Goal: Task Accomplishment & Management: Manage account settings

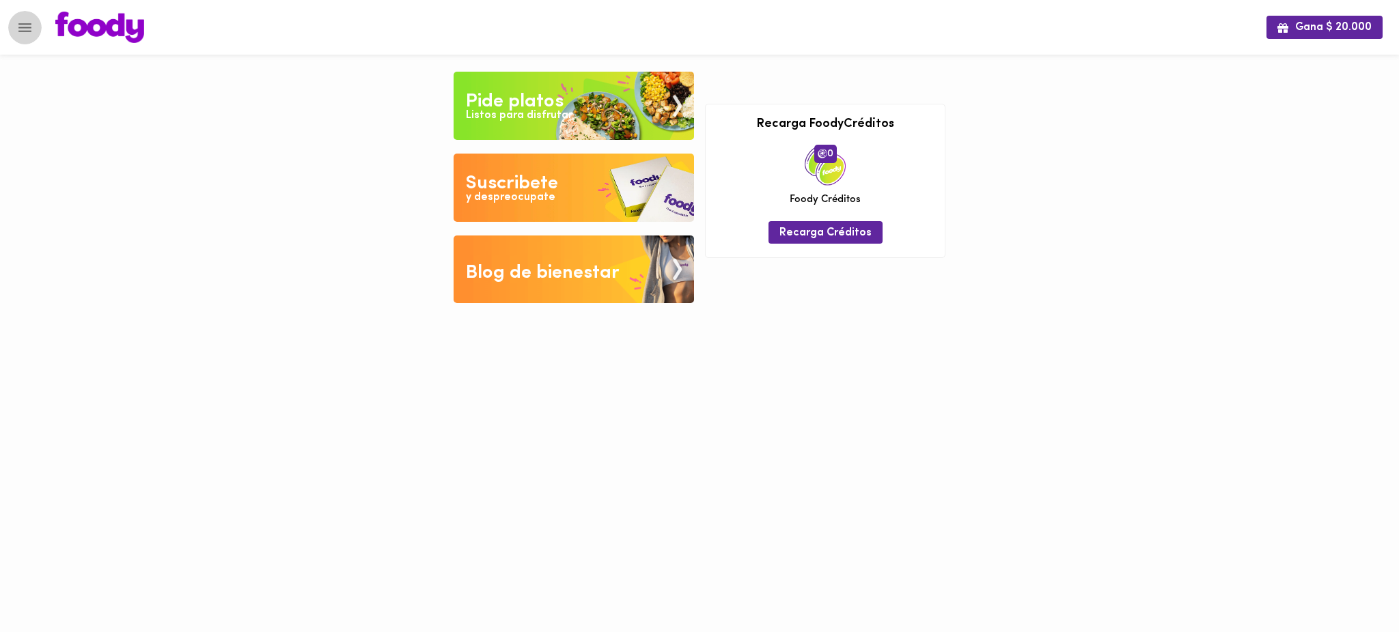
click at [19, 20] on icon "Menu" at bounding box center [24, 27] width 17 height 17
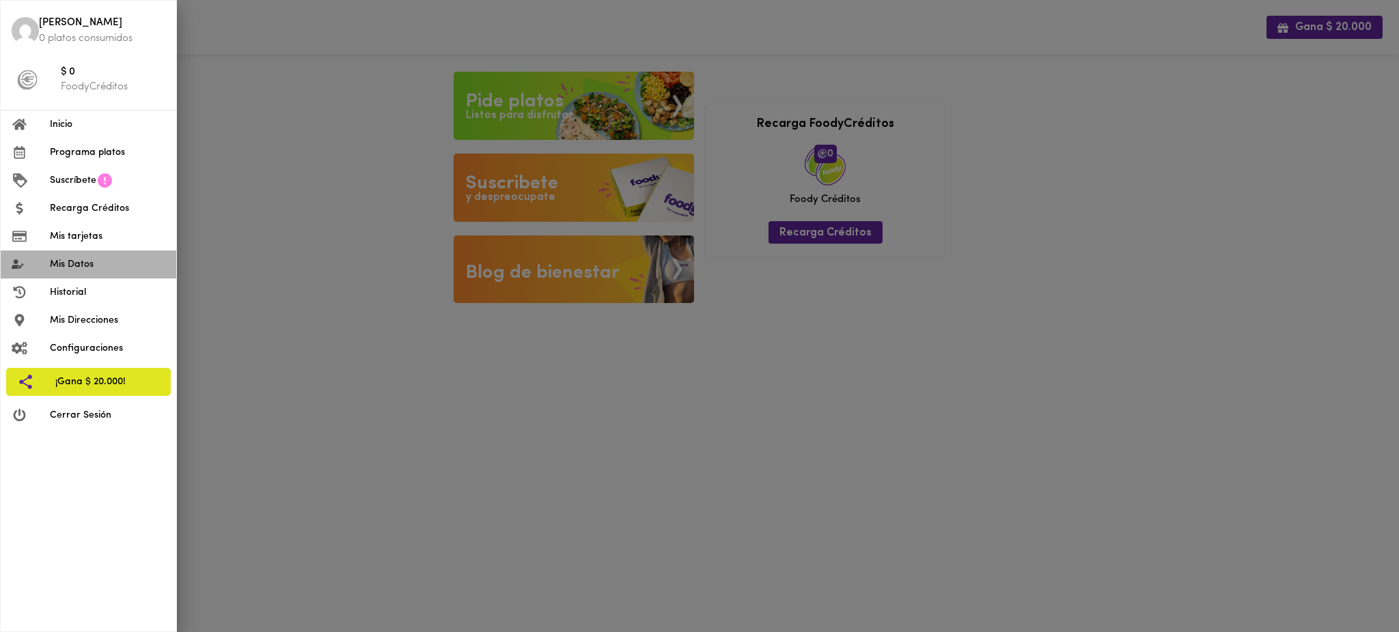
click at [91, 262] on span "Mis Datos" at bounding box center [107, 264] width 115 height 14
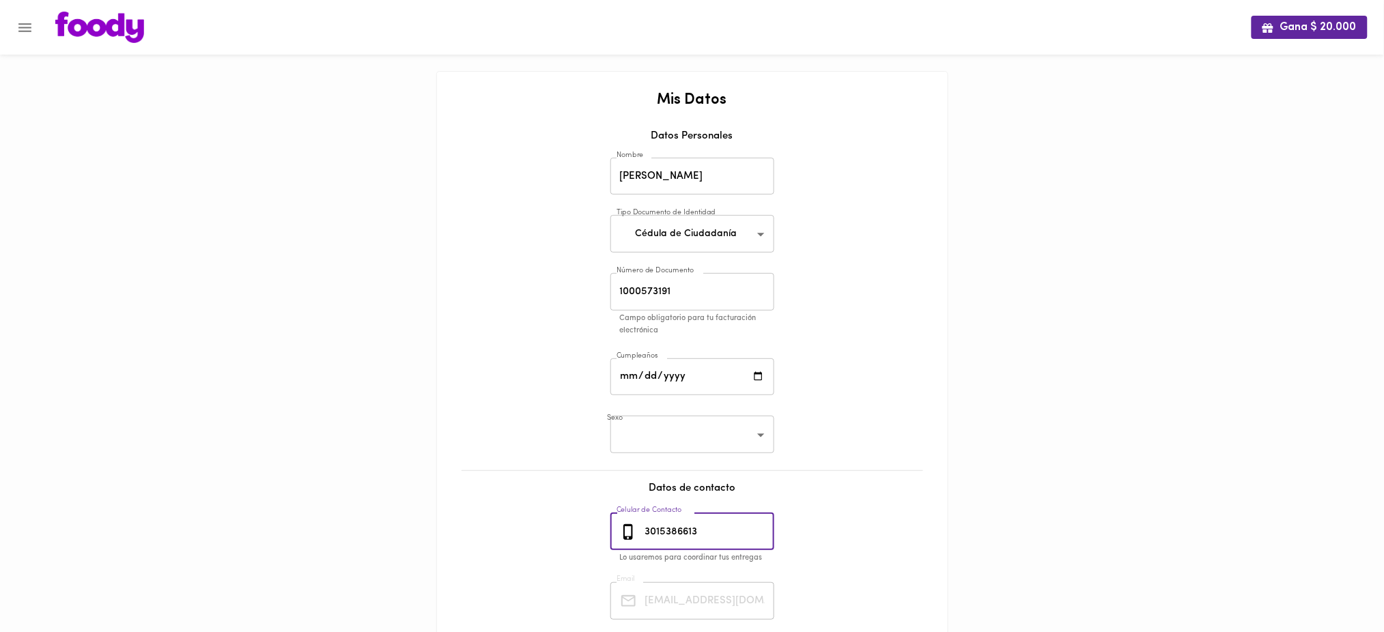
drag, startPoint x: 716, startPoint y: 531, endPoint x: 598, endPoint y: 531, distance: 118.1
click at [598, 531] on div "Mis Datos Datos Personales Nombre [PERSON_NAME] Nombre Tipo Documento de Identi…" at bounding box center [692, 409] width 483 height 635
click at [27, 29] on icon "Menu" at bounding box center [24, 27] width 17 height 17
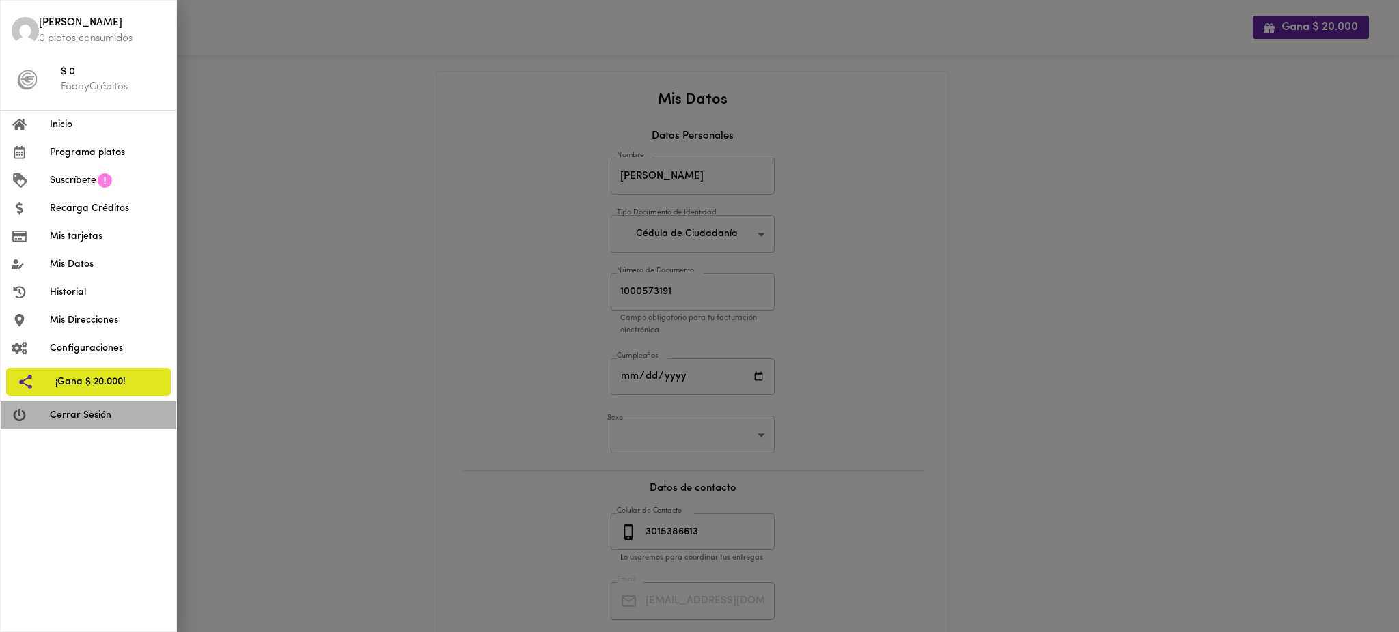
click at [104, 423] on li "Cerrar Sesión" at bounding box center [89, 416] width 176 height 28
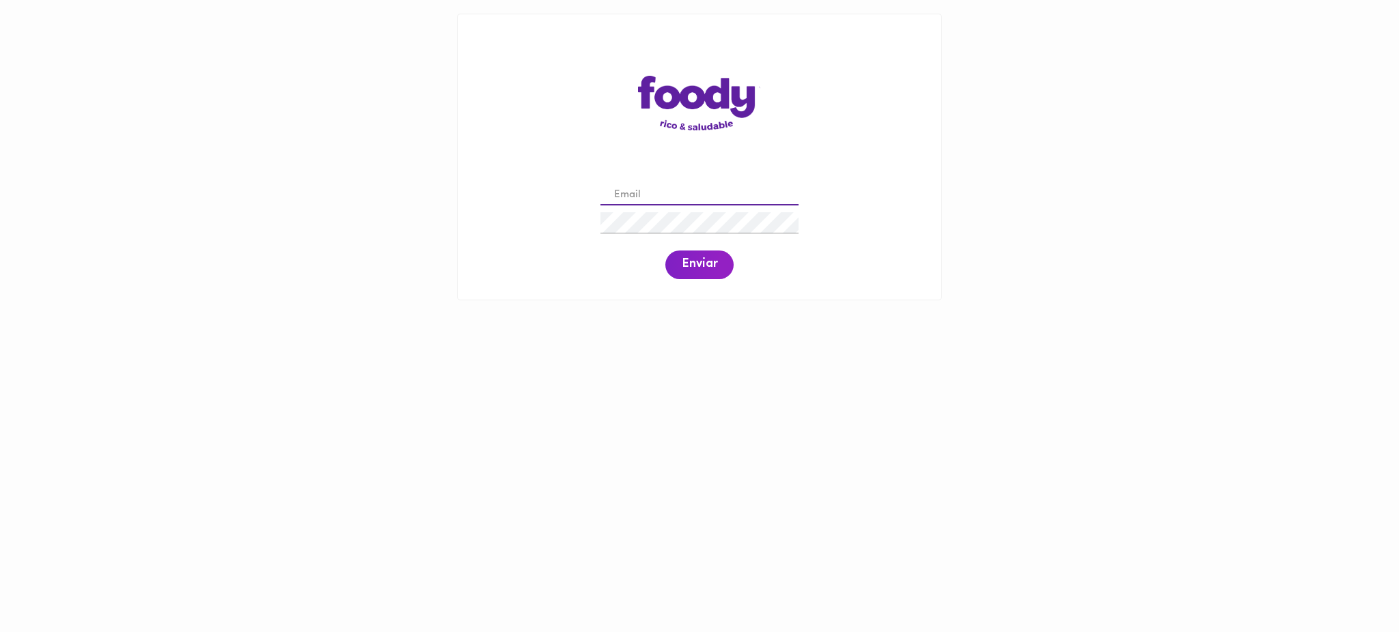
click at [660, 190] on input "email" at bounding box center [699, 195] width 198 height 21
paste input "leonildesicacha@gmail.com"
click at [696, 259] on span "Enviar" at bounding box center [700, 264] width 36 height 15
click at [694, 255] on button "Enviar" at bounding box center [699, 265] width 68 height 29
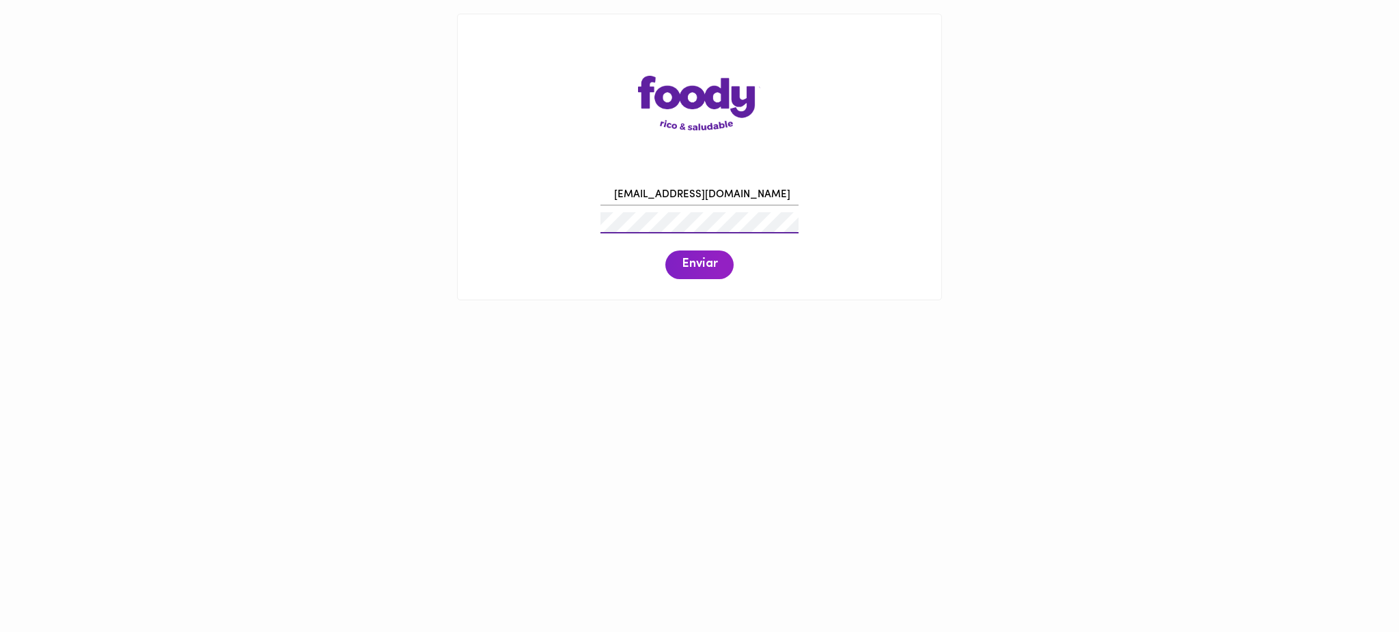
click at [554, 219] on div "leonildesicacha@gmail.com Enviar" at bounding box center [699, 230] width 456 height 104
click at [719, 259] on button "Enviar" at bounding box center [699, 265] width 68 height 29
click at [693, 266] on span "Enviar" at bounding box center [700, 264] width 36 height 15
drag, startPoint x: 748, startPoint y: 191, endPoint x: 593, endPoint y: 182, distance: 154.6
click at [593, 182] on div "leonildesicacha@gmail.com Enviar" at bounding box center [699, 230] width 456 height 104
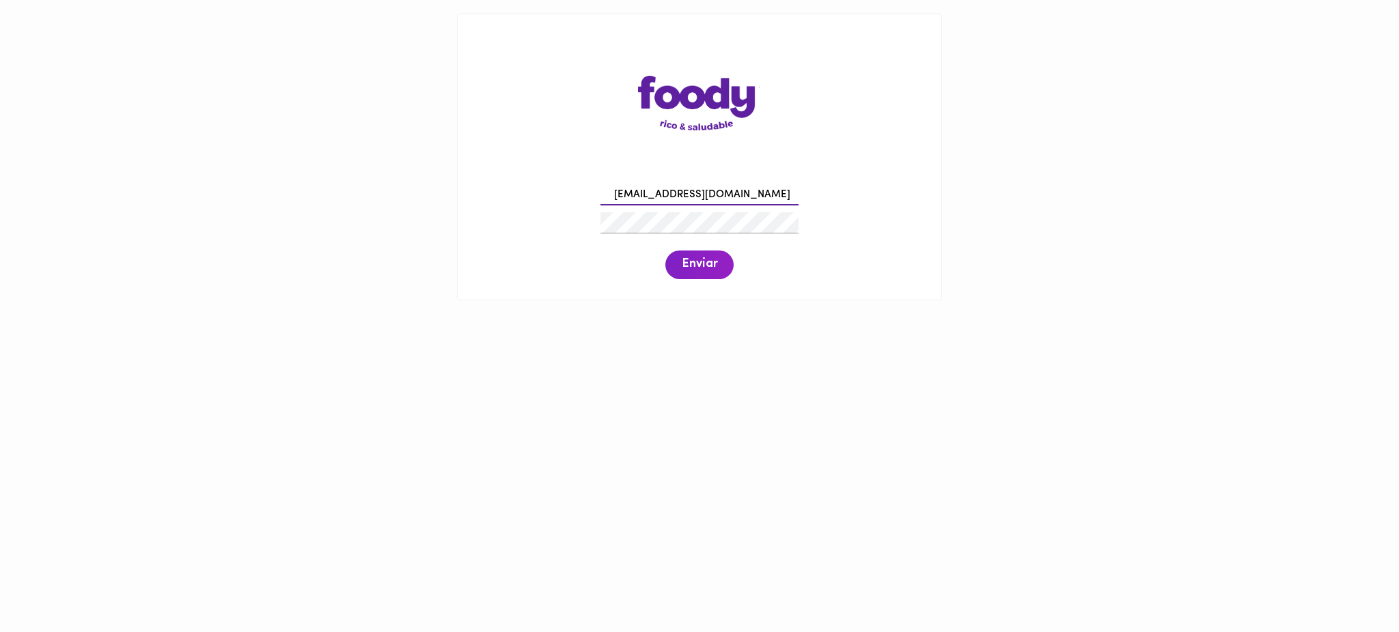
paste input "imarce97"
click at [688, 263] on span "Enviar" at bounding box center [700, 264] width 36 height 15
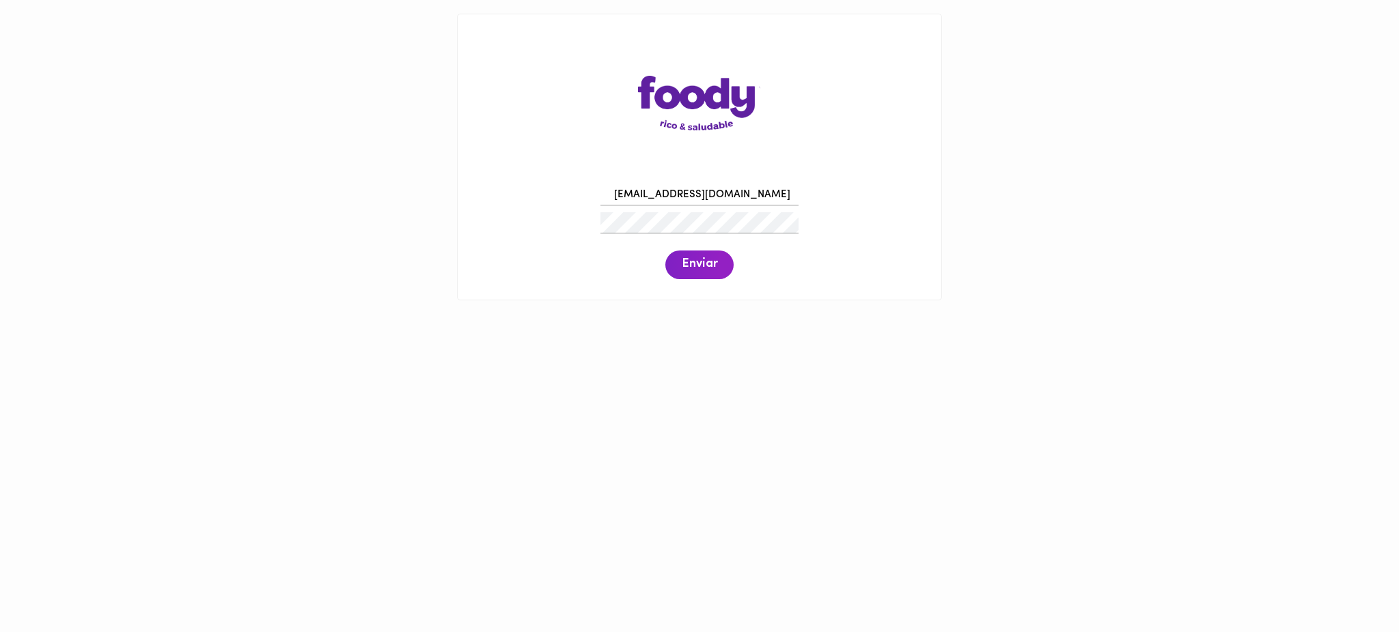
click at [688, 263] on span "Enviar" at bounding box center [700, 264] width 36 height 15
drag, startPoint x: 735, startPoint y: 189, endPoint x: 585, endPoint y: 197, distance: 150.5
click at [585, 197] on div "limarce97@gmail.com Enviar" at bounding box center [699, 230] width 456 height 104
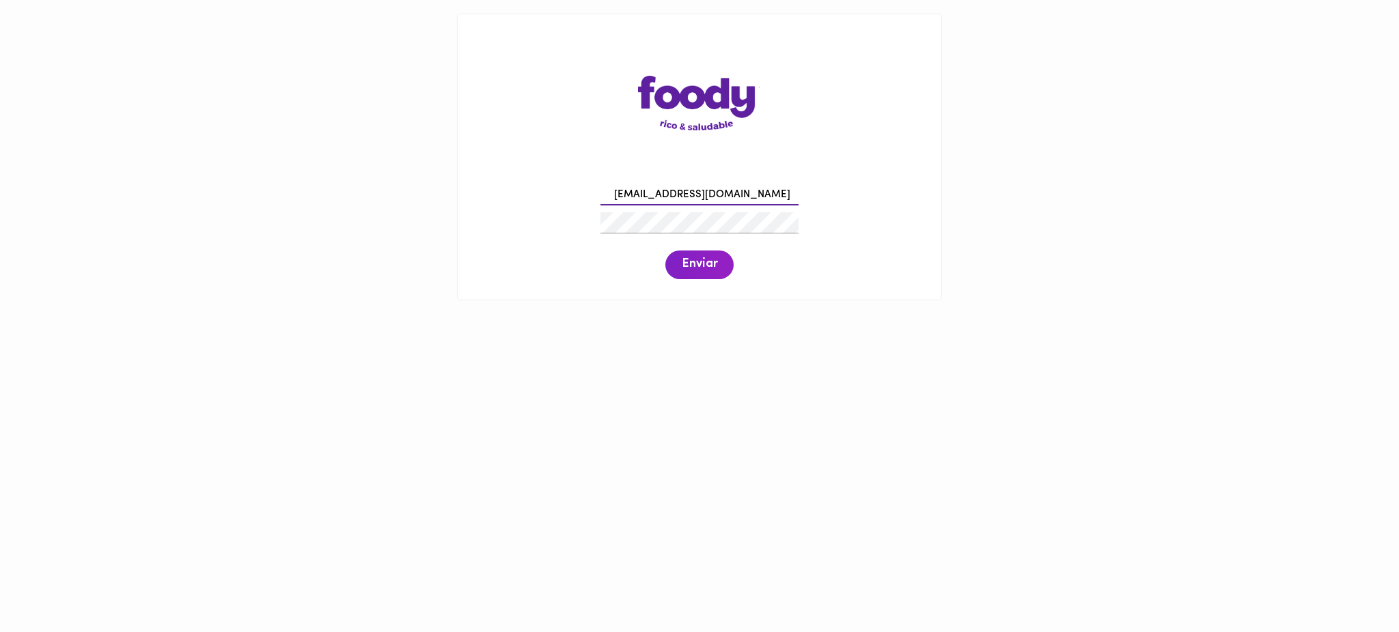
paste input "compras@todoscomemos"
click at [707, 260] on span "Enviar" at bounding box center [700, 264] width 36 height 15
click at [684, 268] on span "Enviar" at bounding box center [700, 264] width 36 height 15
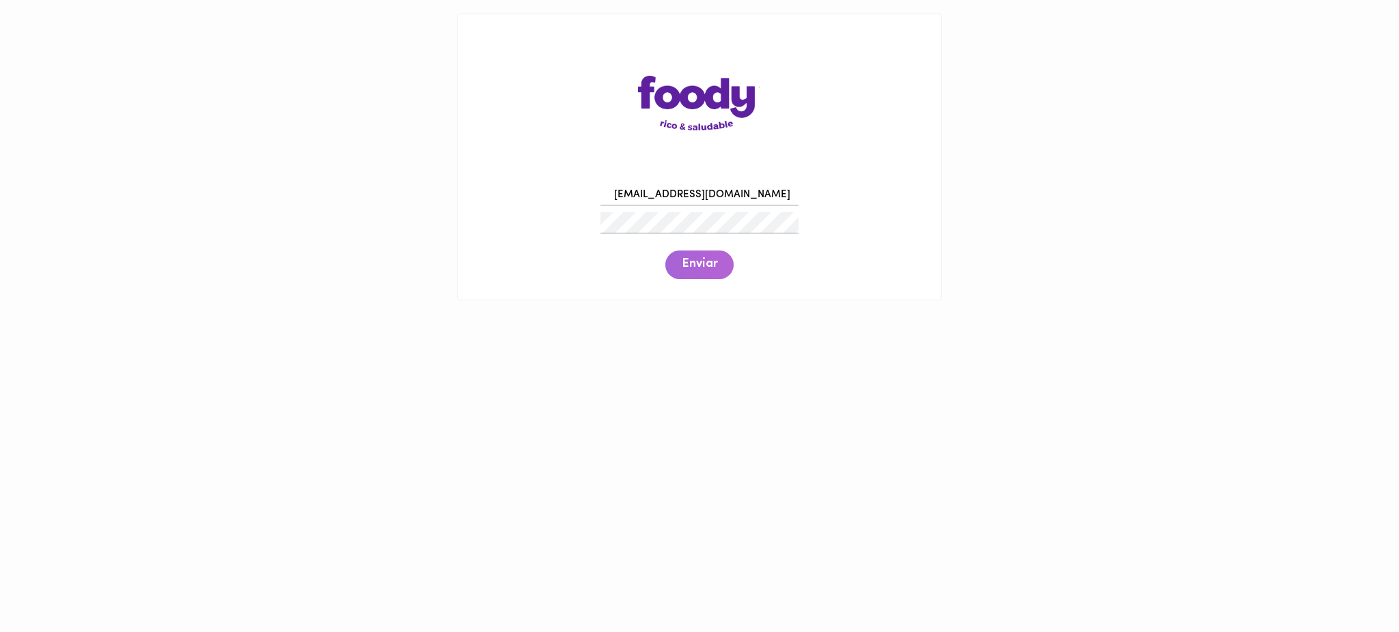
click at [684, 268] on span "Enviar" at bounding box center [700, 264] width 36 height 15
click at [598, 221] on div at bounding box center [699, 223] width 205 height 28
click at [705, 268] on span "Enviar" at bounding box center [700, 264] width 36 height 15
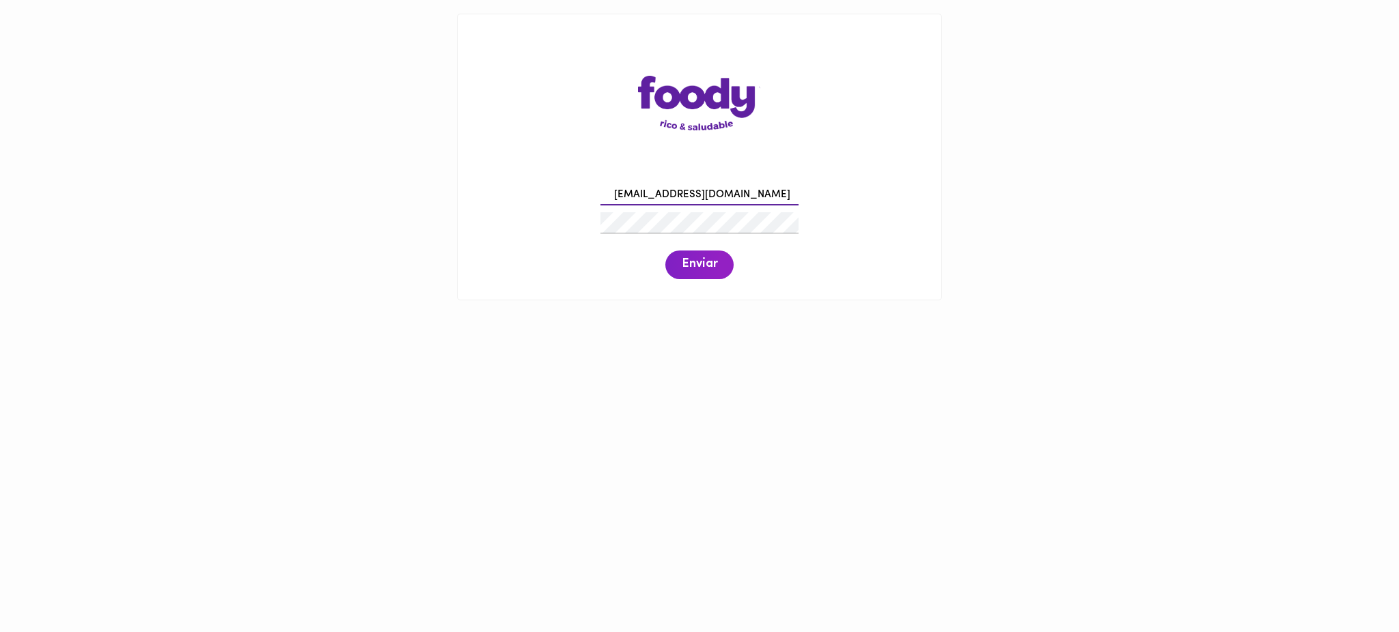
drag, startPoint x: 778, startPoint y: 196, endPoint x: 570, endPoint y: 179, distance: 209.7
click at [570, 179] on div "compras@todoscomemos.com Enviar" at bounding box center [699, 230] width 456 height 104
paste input "Pilaricamartinez@gmail"
click at [618, 191] on input "Pilaricamartinez@gmail.com" at bounding box center [699, 195] width 198 height 21
type input "pilaricamartinez@gmail.com"
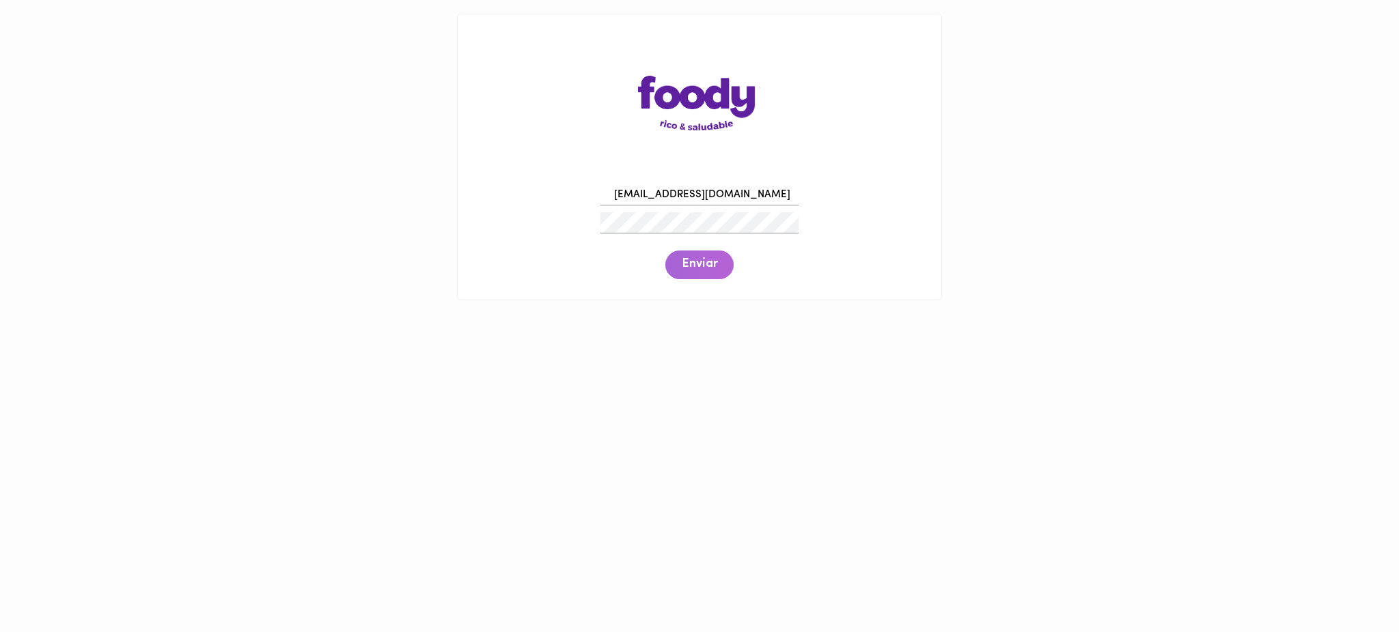
click at [700, 266] on span "Enviar" at bounding box center [700, 264] width 36 height 15
drag, startPoint x: 759, startPoint y: 191, endPoint x: 427, endPoint y: 175, distance: 332.9
click at [427, 175] on main "pilaricamartinez@gmail.com Enviar" at bounding box center [699, 157] width 1399 height 314
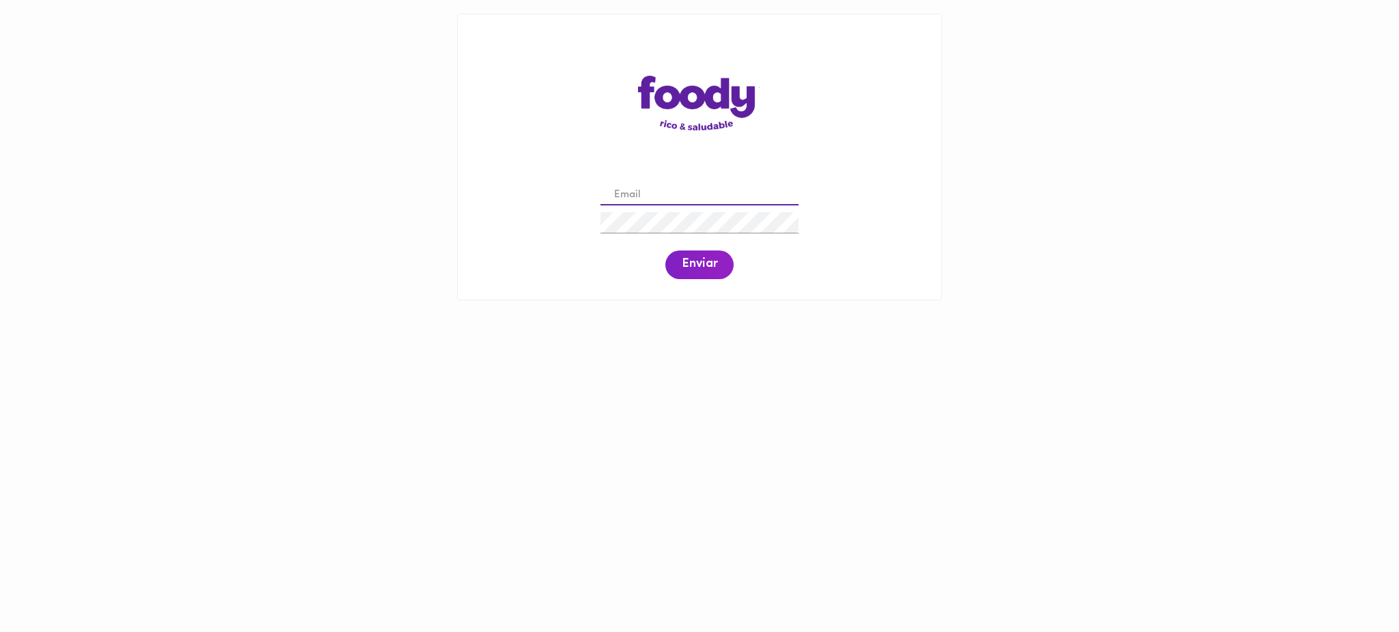
paste input "marcela.martinez@todoscomemos.com"
type input "marcela.martinez@todoscomemos.com"
click at [694, 268] on span "Enviar" at bounding box center [700, 264] width 36 height 15
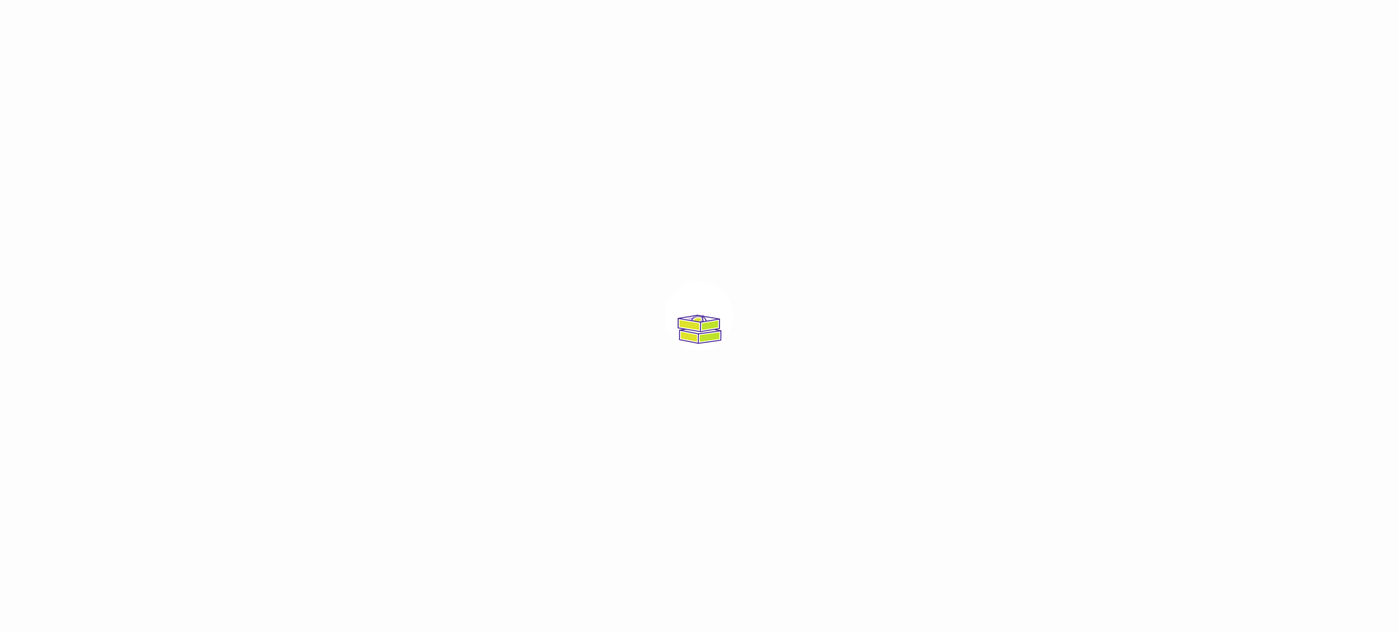
click at [694, 268] on div at bounding box center [699, 316] width 1399 height 632
